Goal: Check status: Check status

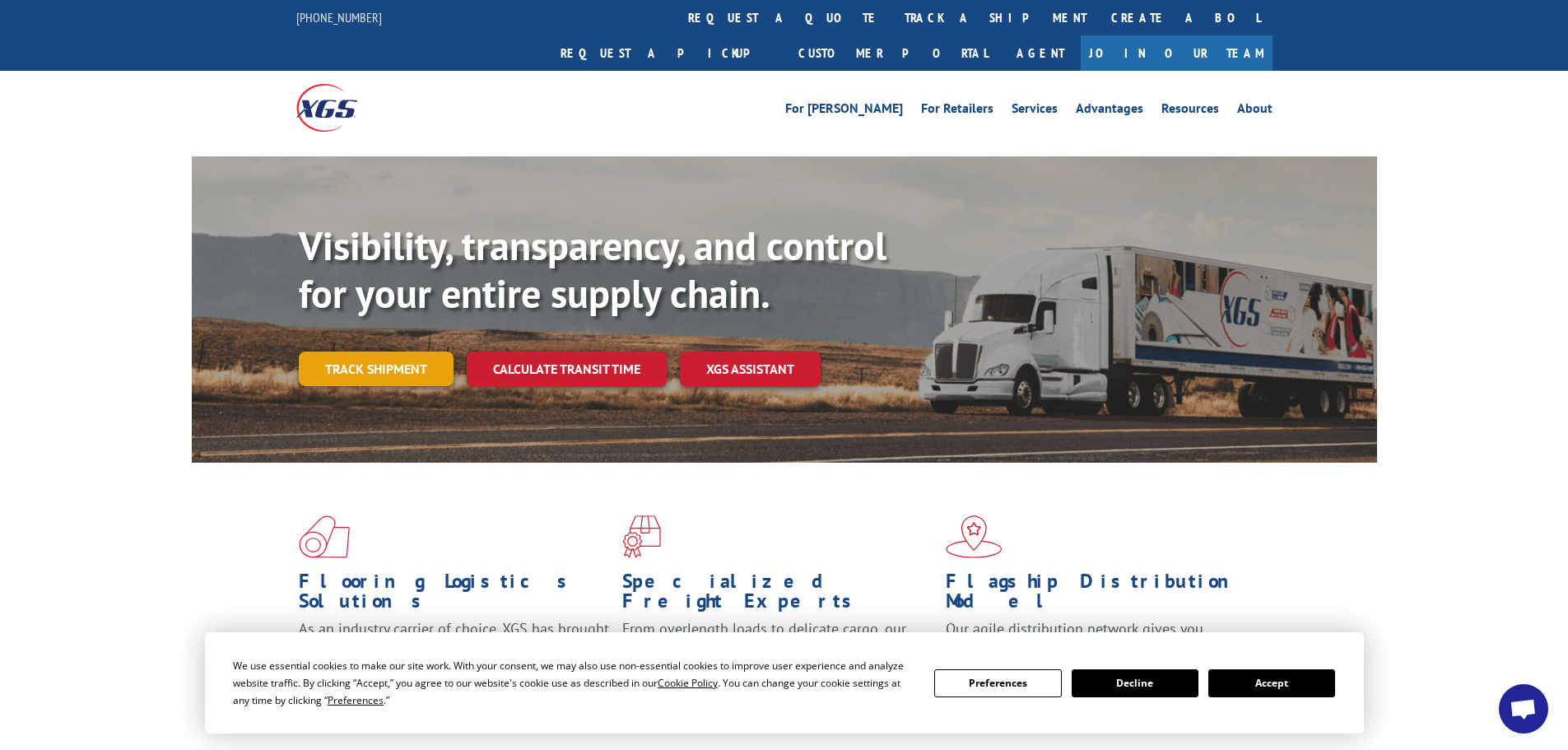
click at [404, 351] on link "Track shipment" at bounding box center [376, 368] width 154 height 35
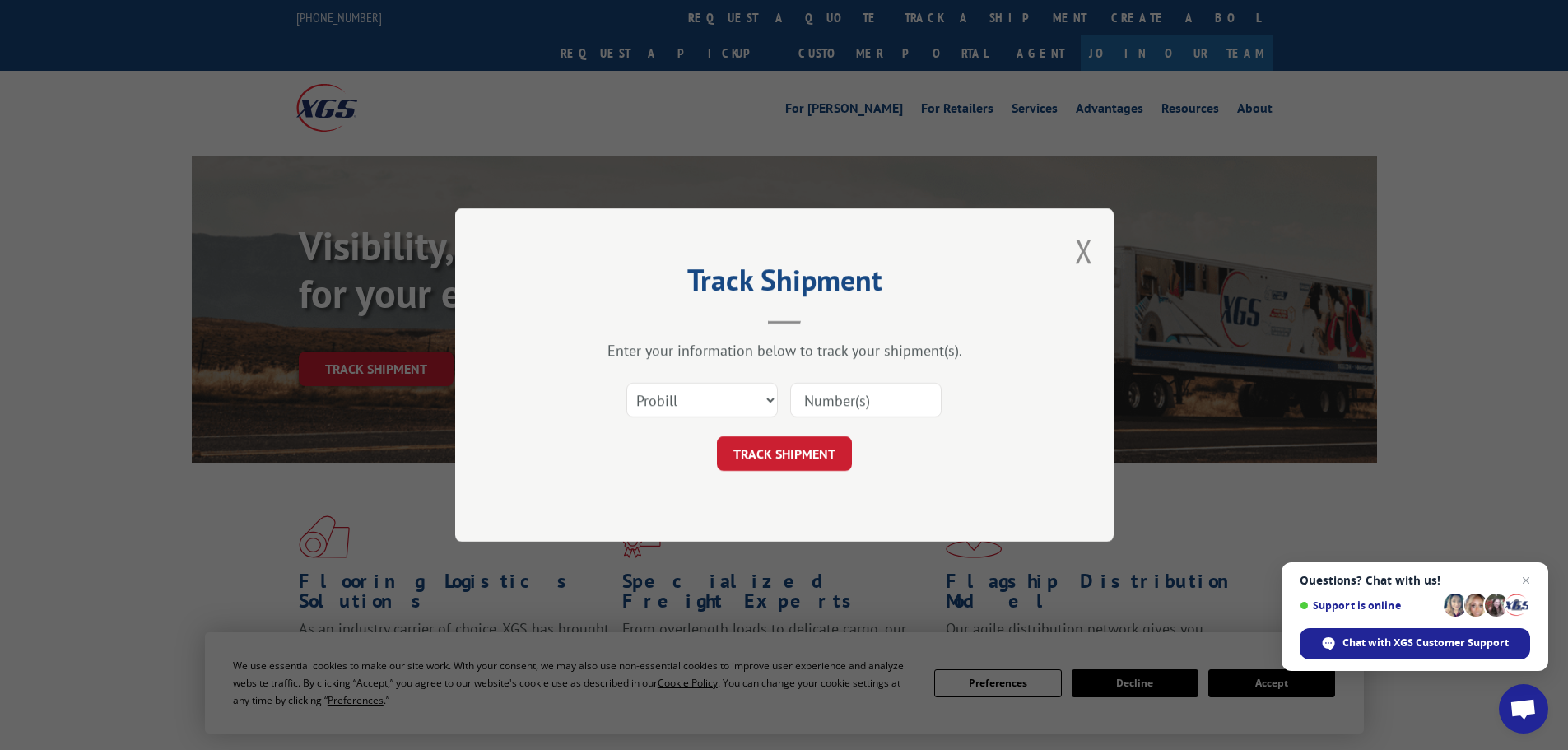
click at [857, 400] on input at bounding box center [866, 400] width 152 height 35
type input "5650293"
click at [717, 436] on button "TRACK SHIPMENT" at bounding box center [785, 453] width 135 height 35
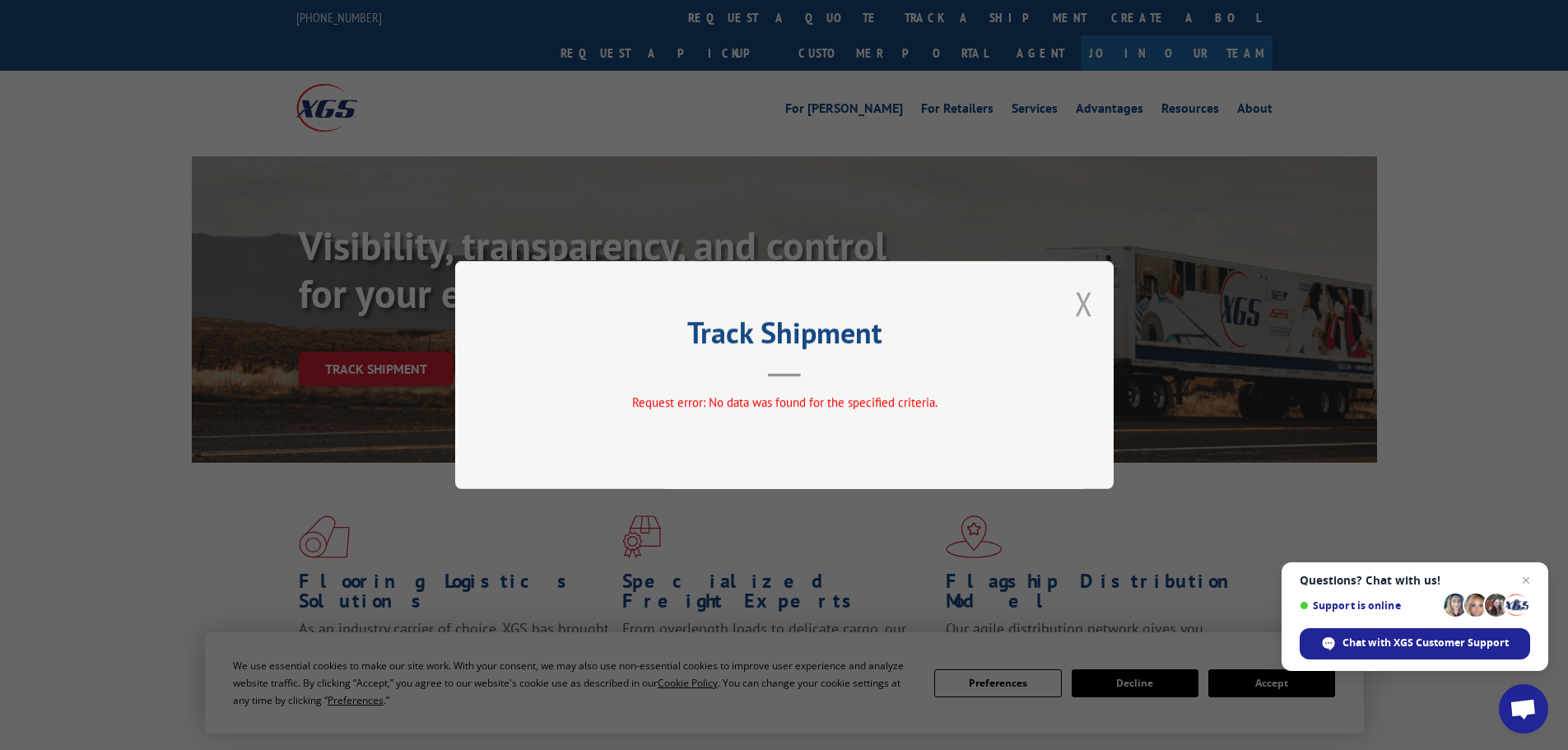
click at [1084, 300] on button "Close modal" at bounding box center [1084, 303] width 18 height 43
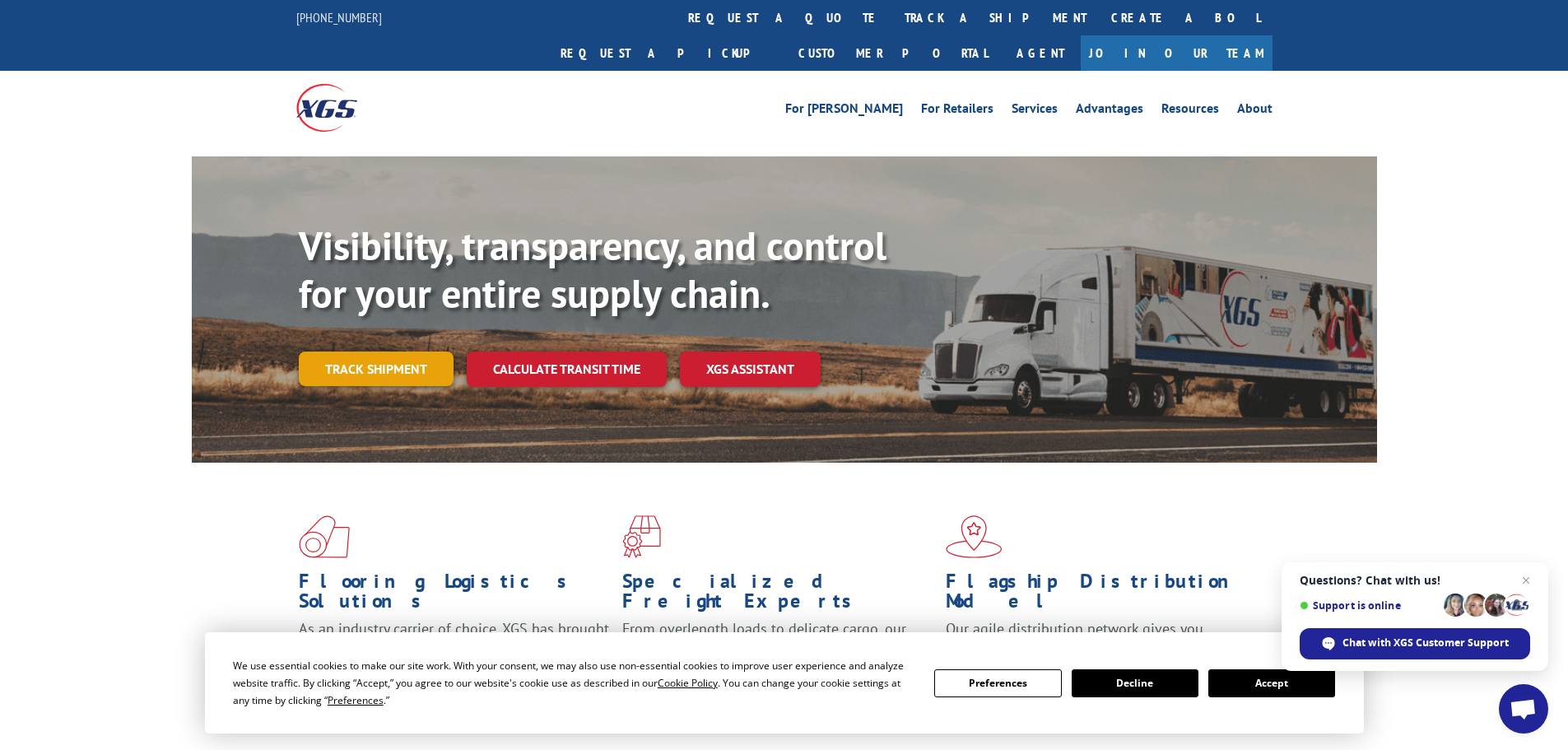
click at [414, 351] on link "Track shipment" at bounding box center [376, 368] width 154 height 35
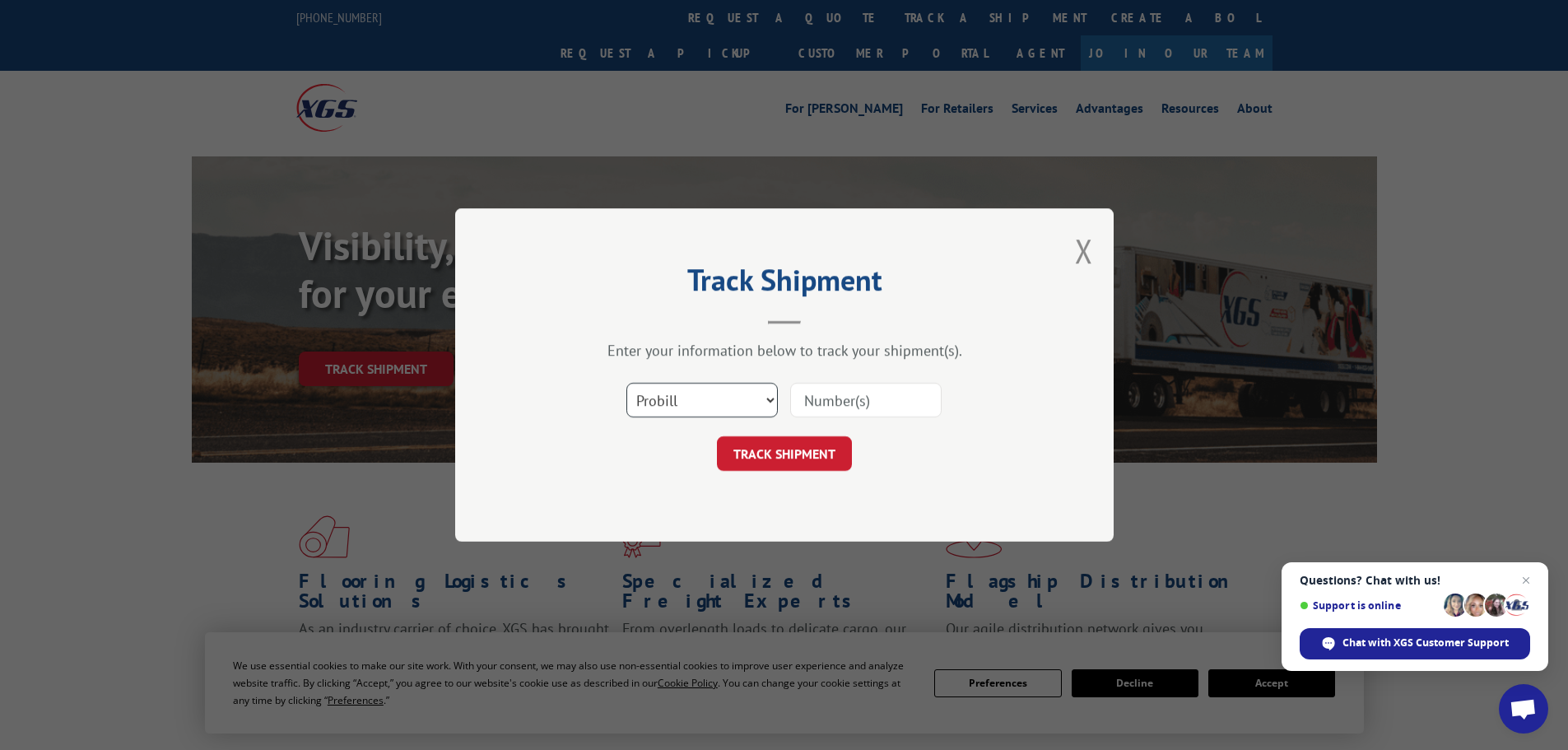
click at [759, 395] on select "Select category... Probill BOL PO" at bounding box center [702, 400] width 152 height 35
select select "bol"
click at [626, 382] on select "Select category... Probill BOL PO" at bounding box center [702, 400] width 152 height 35
click at [865, 403] on input at bounding box center [866, 400] width 152 height 35
type input "5650293"
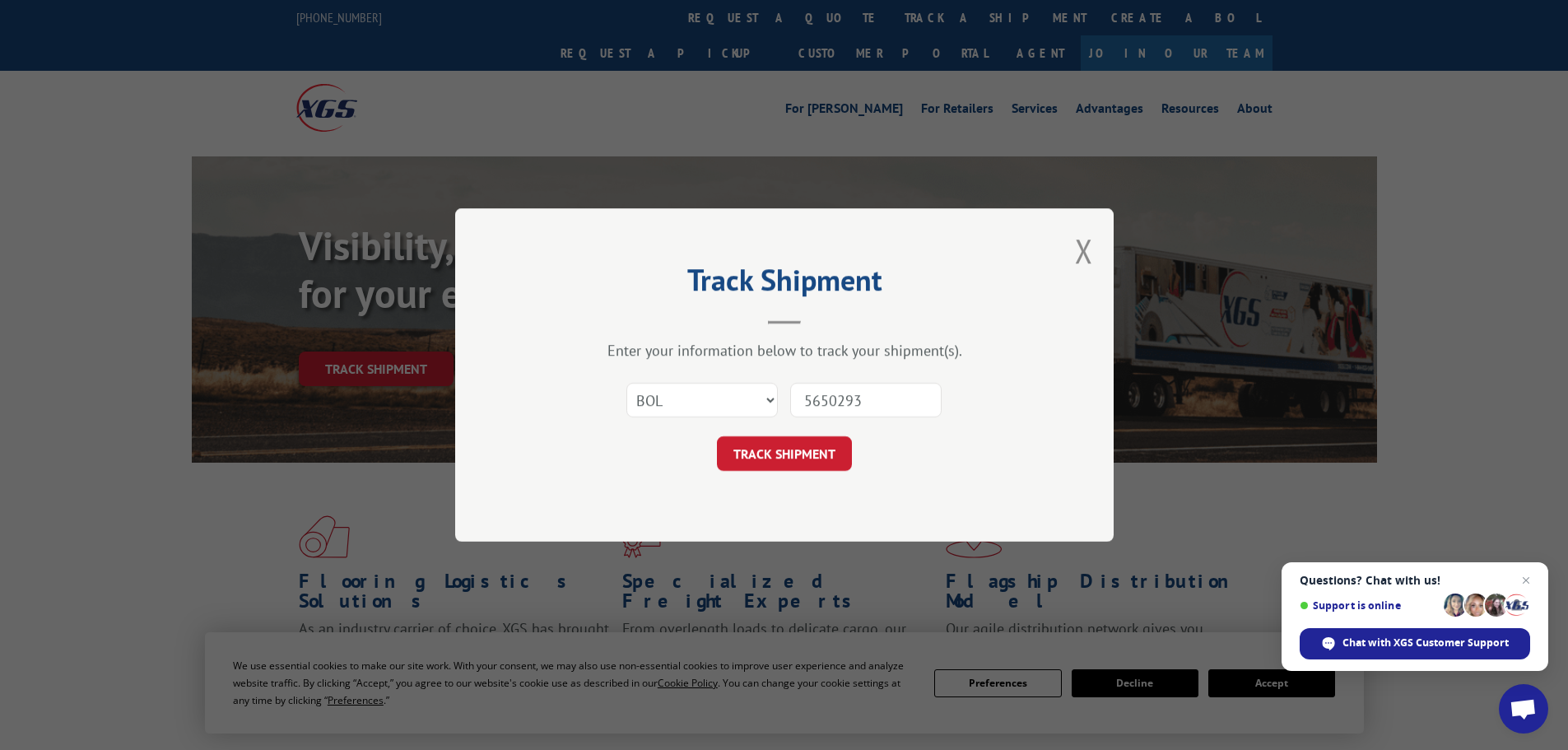
click at [717, 436] on button "TRACK SHIPMENT" at bounding box center [785, 453] width 135 height 35
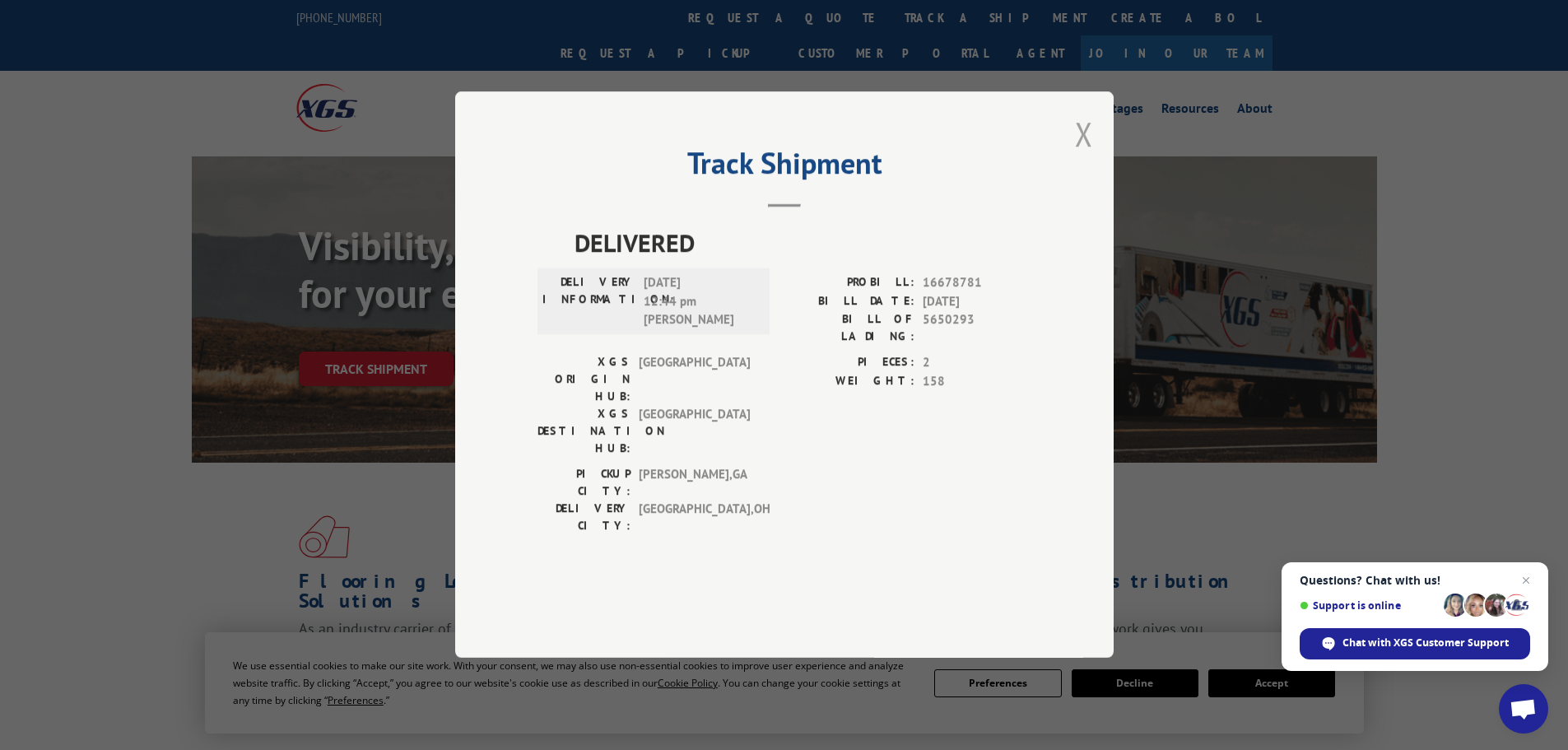
click at [1081, 155] on button "Close modal" at bounding box center [1084, 134] width 18 height 43
